Goal: Navigation & Orientation: Find specific page/section

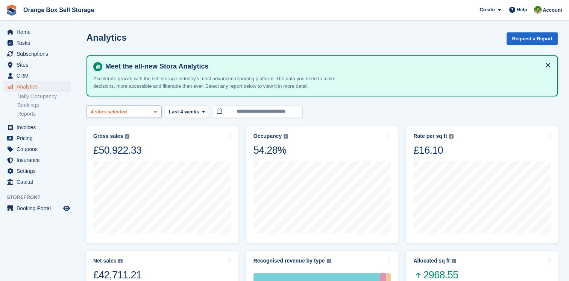
click at [155, 112] on icon at bounding box center [155, 111] width 3 height 5
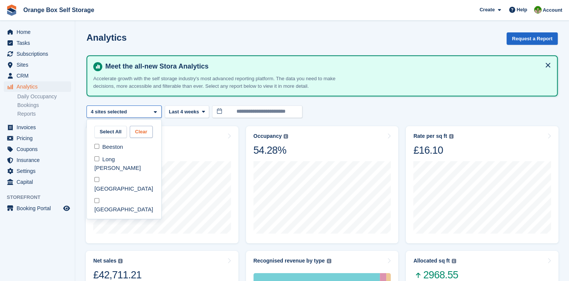
click at [147, 132] on button "Clear" at bounding box center [141, 132] width 23 height 12
click at [110, 174] on div "[GEOGRAPHIC_DATA]" at bounding box center [124, 184] width 68 height 21
select select "****"
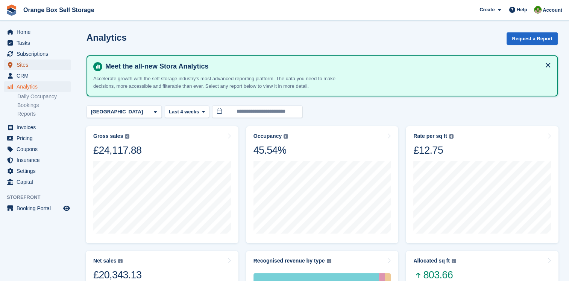
click at [23, 65] on span "Sites" at bounding box center [39, 64] width 45 height 11
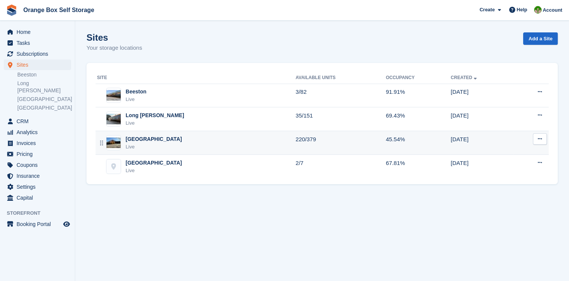
click at [159, 144] on div "Derby Live" at bounding box center [196, 142] width 199 height 15
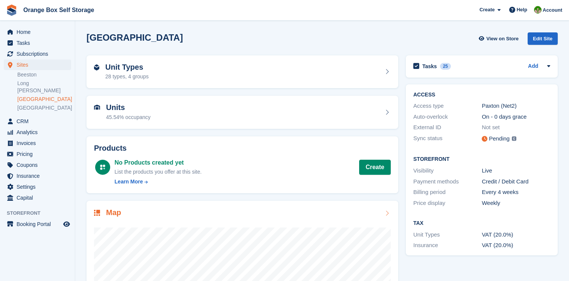
click at [99, 209] on img at bounding box center [97, 212] width 6 height 6
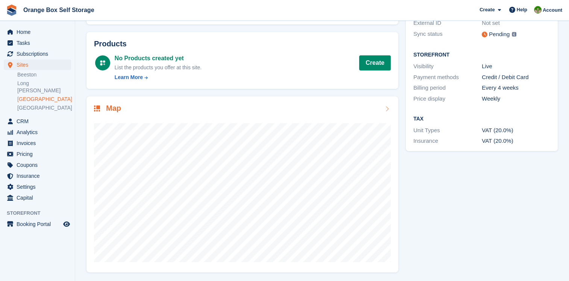
click at [95, 109] on img at bounding box center [97, 108] width 6 height 6
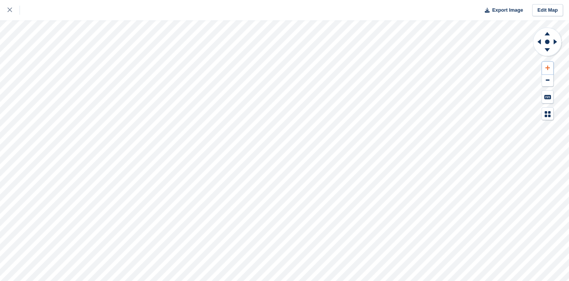
click at [546, 67] on icon at bounding box center [547, 67] width 5 height 5
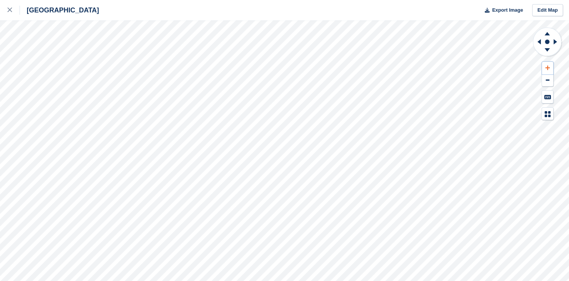
click at [546, 67] on icon at bounding box center [547, 67] width 5 height 5
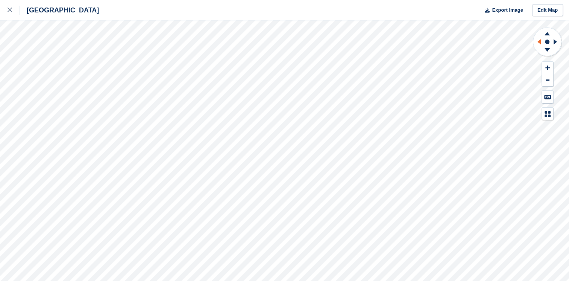
click at [538, 39] on icon at bounding box center [537, 42] width 9 height 20
click at [535, 43] on icon at bounding box center [537, 42] width 9 height 20
click at [545, 80] on button at bounding box center [547, 80] width 11 height 12
click at [544, 80] on button at bounding box center [547, 80] width 11 height 12
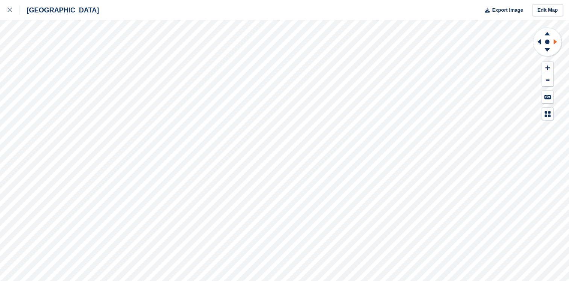
click at [556, 40] on icon at bounding box center [556, 42] width 9 height 20
click at [556, 41] on icon at bounding box center [556, 42] width 9 height 20
drag, startPoint x: 556, startPoint y: 41, endPoint x: 546, endPoint y: 79, distance: 39.7
click at [546, 79] on icon at bounding box center [548, 79] width 4 height 1
click at [546, 33] on icon at bounding box center [547, 32] width 20 height 9
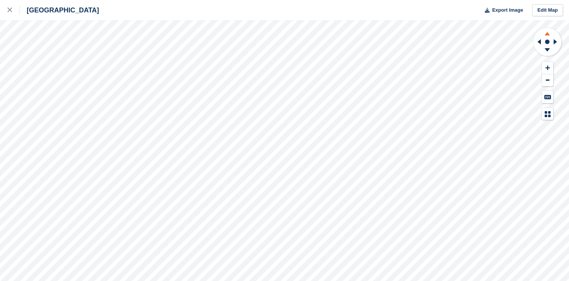
click at [545, 33] on icon at bounding box center [547, 32] width 20 height 9
click at [548, 49] on icon at bounding box center [547, 49] width 5 height 3
click at [545, 79] on button at bounding box center [547, 80] width 11 height 12
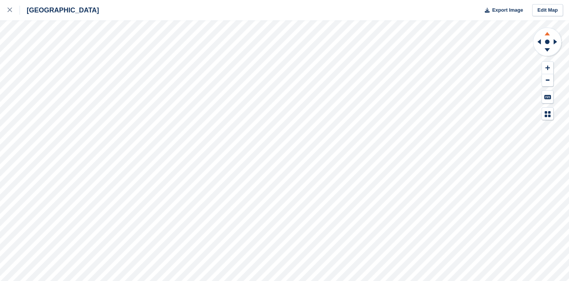
click at [547, 34] on icon at bounding box center [547, 33] width 5 height 3
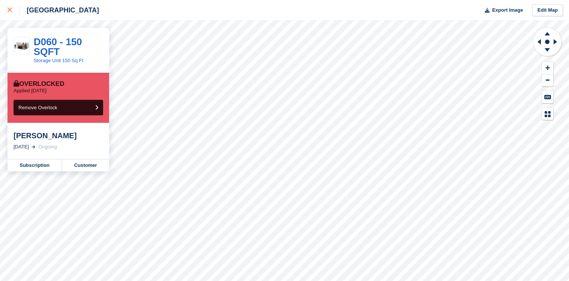
click at [10, 8] on icon at bounding box center [10, 10] width 5 height 5
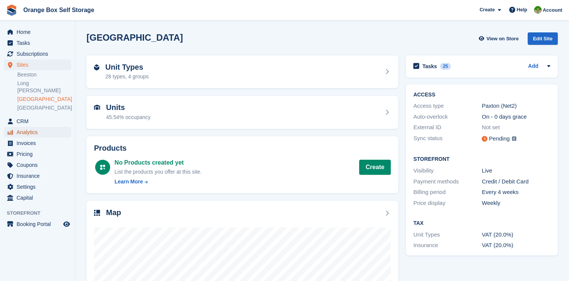
click at [29, 127] on span "Analytics" at bounding box center [39, 132] width 45 height 11
